Goal: Task Accomplishment & Management: Manage account settings

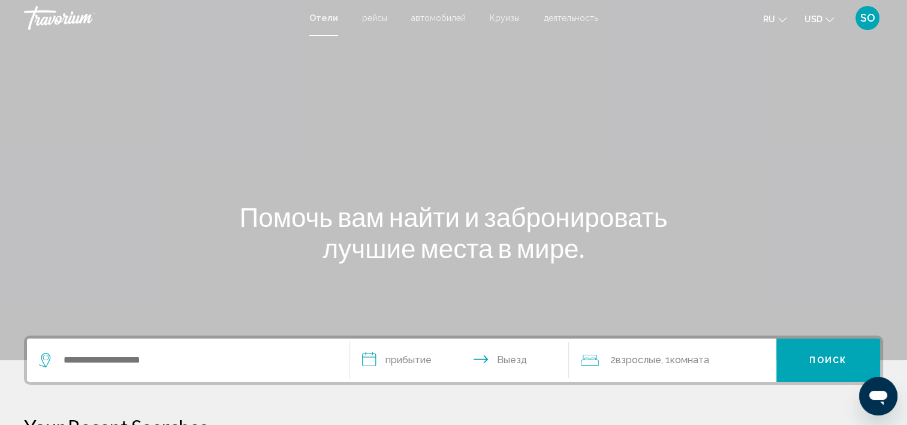
click at [859, 23] on div "SO" at bounding box center [868, 18] width 24 height 24
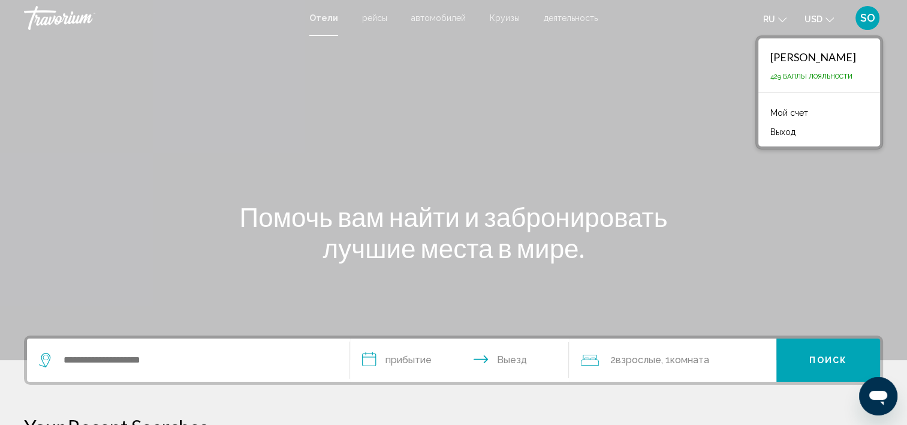
click at [781, 115] on link "Мой счет" at bounding box center [789, 113] width 50 height 16
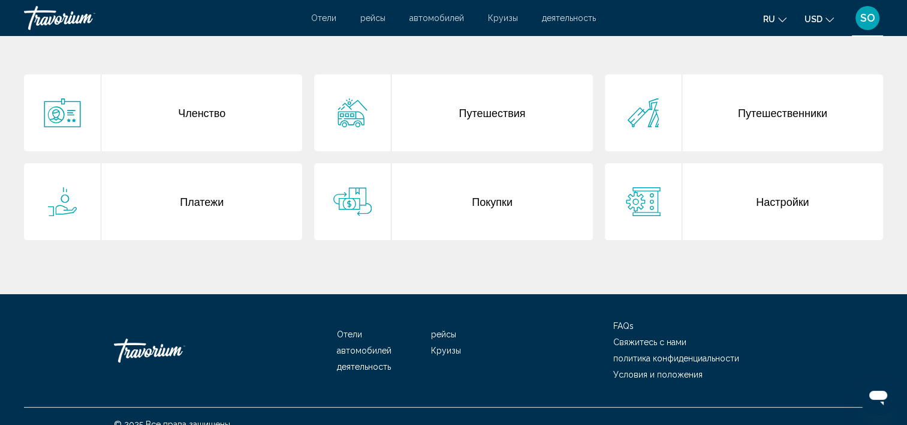
scroll to position [240, 0]
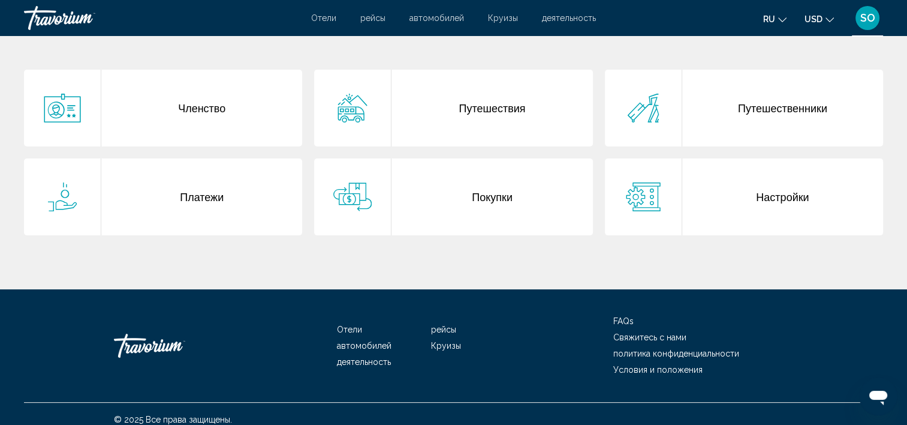
click at [480, 209] on div "Покупки" at bounding box center [492, 196] width 201 height 77
